Goal: Information Seeking & Learning: Check status

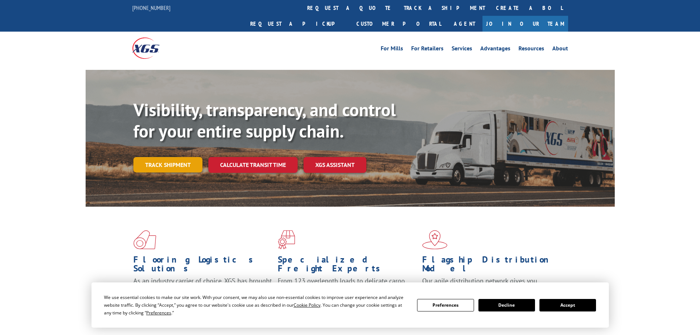
click at [157, 157] on link "Track shipment" at bounding box center [167, 164] width 69 height 15
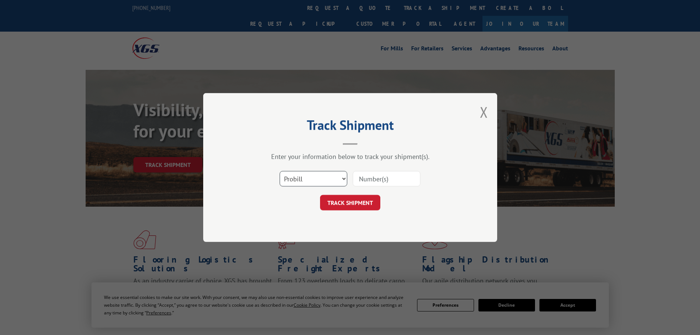
click at [319, 177] on select "Select category... Probill BOL PO" at bounding box center [314, 178] width 68 height 15
select select "bol"
click at [280, 171] on select "Select category... Probill BOL PO" at bounding box center [314, 178] width 68 height 15
click at [367, 180] on input at bounding box center [387, 178] width 68 height 15
type input "451911"
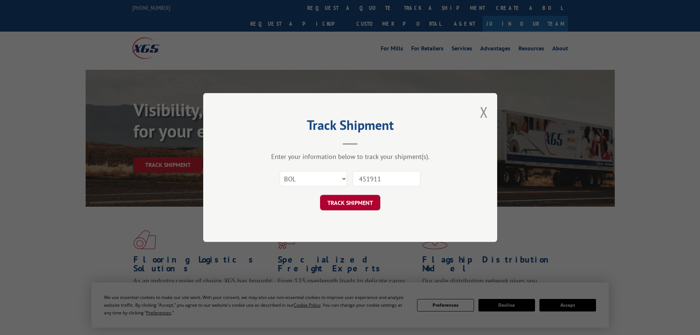
click at [361, 202] on button "TRACK SHIPMENT" at bounding box center [350, 202] width 60 height 15
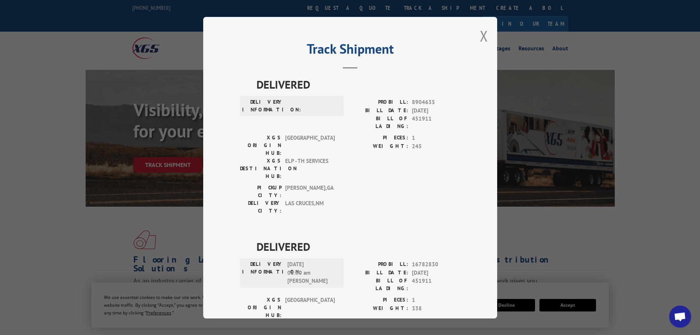
drag, startPoint x: 483, startPoint y: 37, endPoint x: 461, endPoint y: 61, distance: 32.0
click at [483, 37] on button "Close modal" at bounding box center [484, 35] width 8 height 19
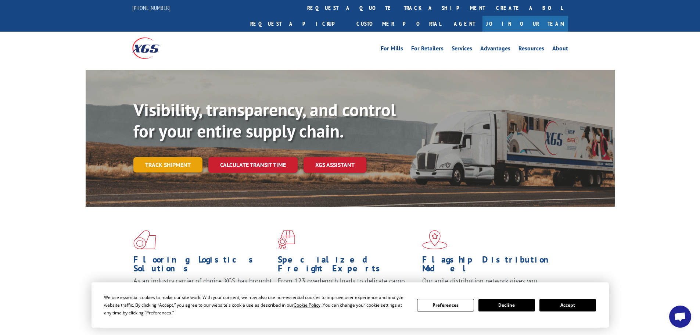
click at [149, 157] on link "Track shipment" at bounding box center [167, 164] width 69 height 15
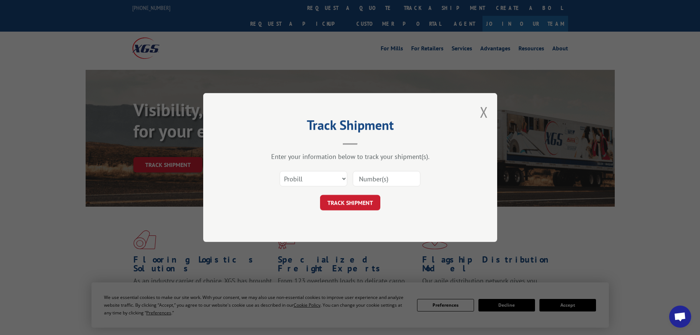
click at [314, 170] on div "Select category... Probill BOL PO" at bounding box center [313, 178] width 67 height 17
drag, startPoint x: 311, startPoint y: 178, endPoint x: 312, endPoint y: 186, distance: 8.2
click at [311, 178] on select "Select category... Probill BOL PO" at bounding box center [314, 178] width 68 height 15
select select "bol"
click at [280, 171] on select "Select category... Probill BOL PO" at bounding box center [314, 178] width 68 height 15
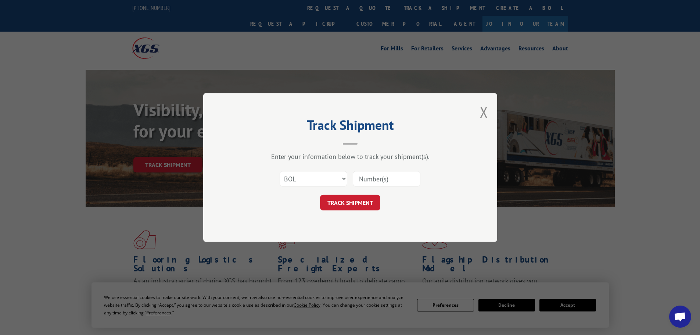
click at [369, 179] on input at bounding box center [387, 178] width 68 height 15
type input "450981"
click at [363, 196] on button "TRACK SHIPMENT" at bounding box center [350, 202] width 60 height 15
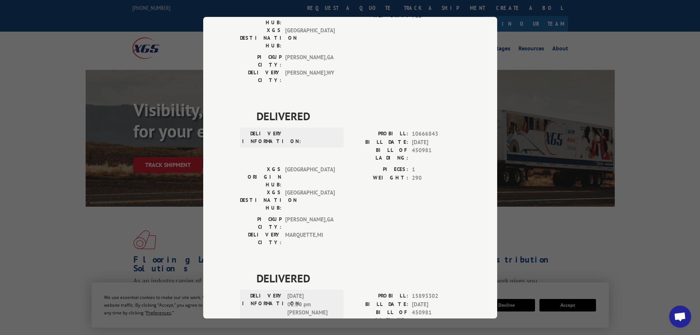
scroll to position [128, 0]
click at [552, 118] on div "Track Shipment DELIVERED DELIVERY INFORMATION: PROBILL: 8903016 BILL DATE: [DAT…" at bounding box center [350, 167] width 700 height 335
